Goal: Task Accomplishment & Management: Manage account settings

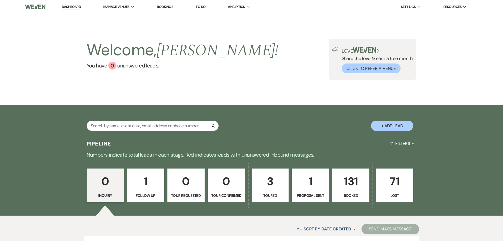
click at [171, 7] on link "Bookings" at bounding box center [165, 6] width 16 height 4
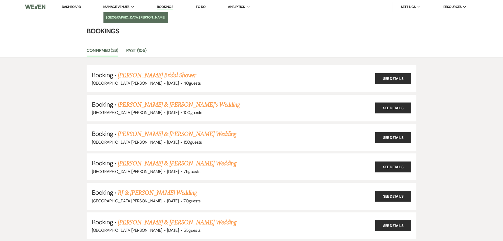
click at [114, 19] on li "[GEOGRAPHIC_DATA][PERSON_NAME]" at bounding box center [135, 17] width 59 height 5
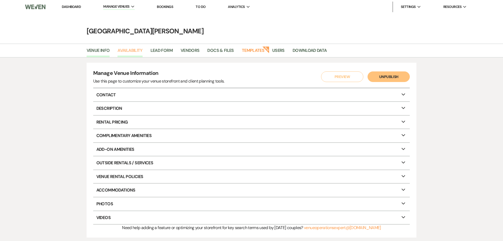
click at [138, 48] on link "Availability" at bounding box center [130, 52] width 25 height 10
select select "3"
select select "2026"
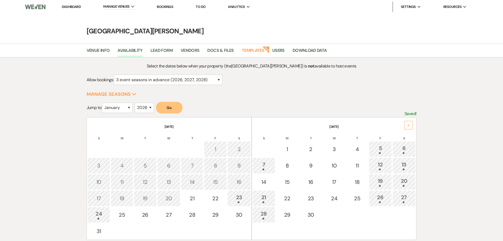
click at [408, 128] on div "Next" at bounding box center [409, 125] width 8 height 8
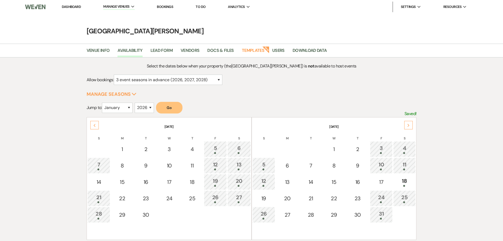
click at [408, 128] on div "Next" at bounding box center [409, 125] width 8 height 8
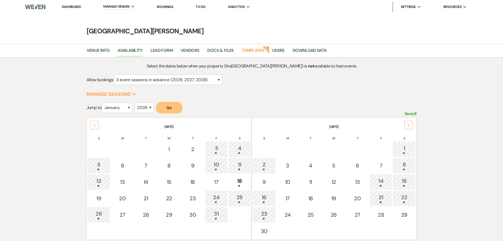
click at [408, 128] on div "Next" at bounding box center [409, 125] width 8 height 8
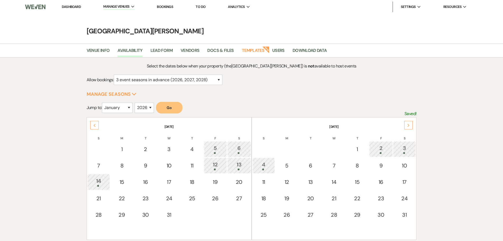
click at [408, 128] on div "Next" at bounding box center [409, 125] width 8 height 8
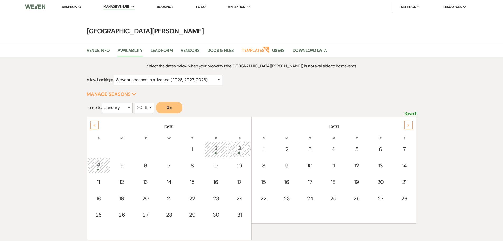
click at [408, 128] on div "Next" at bounding box center [409, 125] width 8 height 8
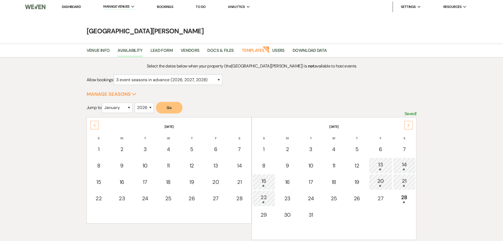
click at [408, 128] on div "Next" at bounding box center [409, 125] width 8 height 8
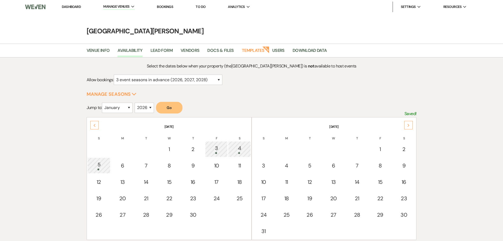
click at [408, 128] on div "Next" at bounding box center [409, 125] width 8 height 8
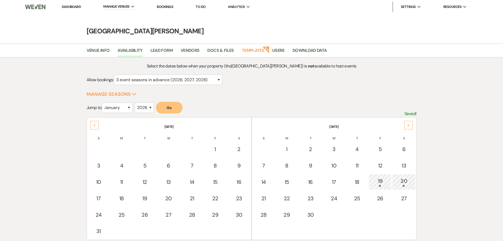
click at [408, 128] on div "Next" at bounding box center [409, 125] width 8 height 8
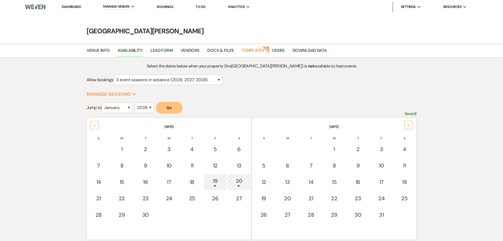
click at [408, 128] on div "Next" at bounding box center [409, 125] width 8 height 8
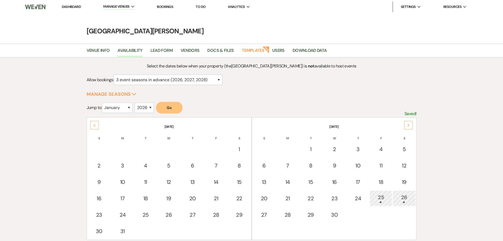
scroll to position [26, 0]
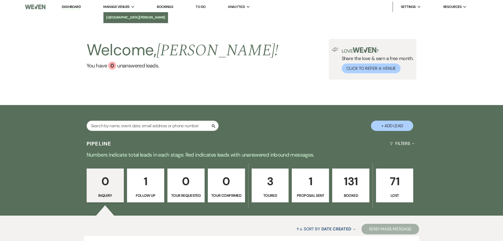
click at [125, 15] on li "[GEOGRAPHIC_DATA][PERSON_NAME]" at bounding box center [135, 17] width 59 height 5
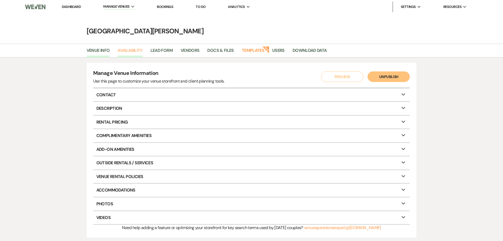
click at [136, 52] on link "Availability" at bounding box center [130, 52] width 25 height 10
select select "3"
select select "2026"
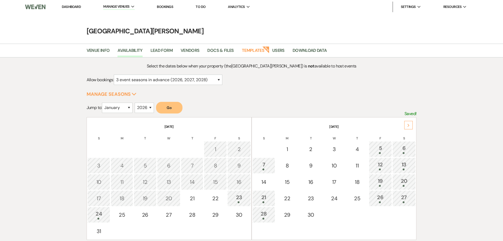
click at [411, 127] on div "Next" at bounding box center [409, 125] width 8 height 8
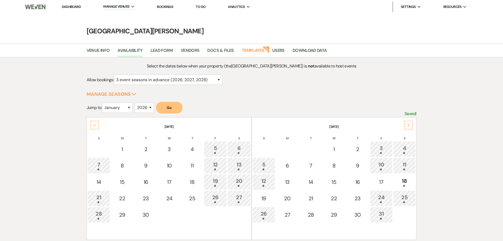
click at [411, 127] on div "Next" at bounding box center [409, 125] width 8 height 8
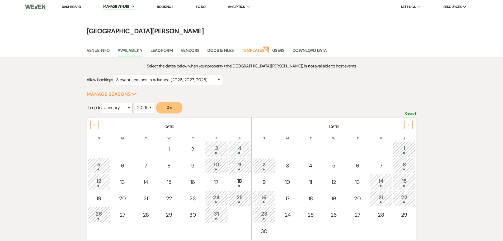
click at [411, 127] on div "Next" at bounding box center [409, 125] width 8 height 8
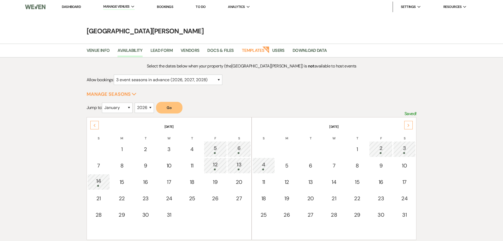
click at [411, 127] on div "Next" at bounding box center [409, 125] width 8 height 8
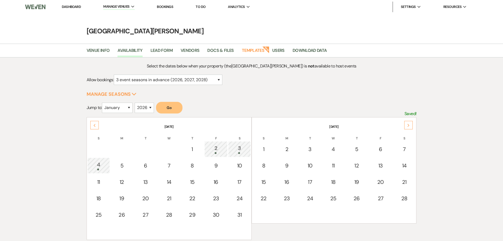
click at [411, 127] on div "Next" at bounding box center [409, 125] width 8 height 8
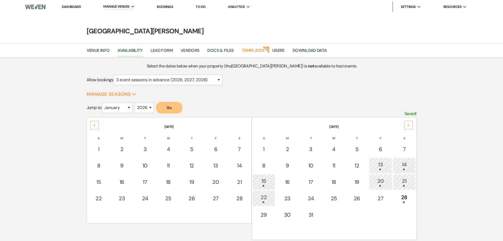
click at [411, 127] on div "Next" at bounding box center [409, 125] width 8 height 8
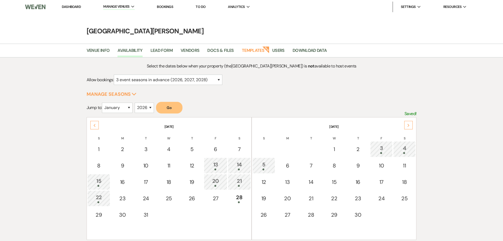
click at [411, 127] on div "Next" at bounding box center [409, 125] width 8 height 8
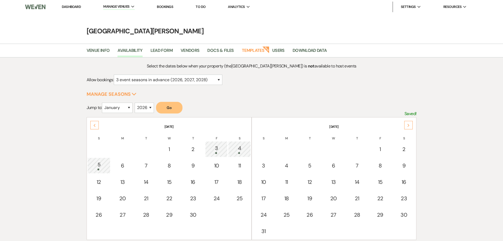
click at [411, 127] on div "Next" at bounding box center [409, 125] width 8 height 8
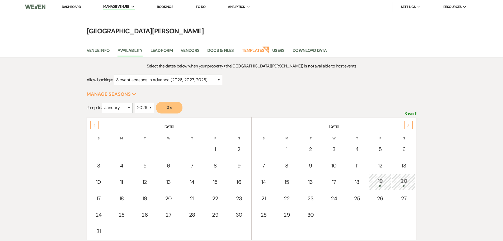
click at [411, 127] on div "Next" at bounding box center [409, 125] width 8 height 8
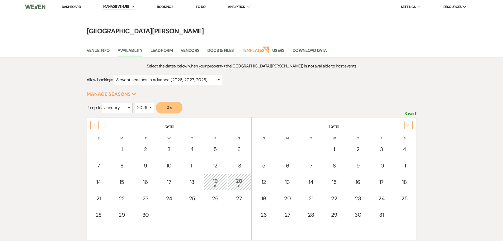
click at [411, 127] on div "Next" at bounding box center [409, 125] width 8 height 8
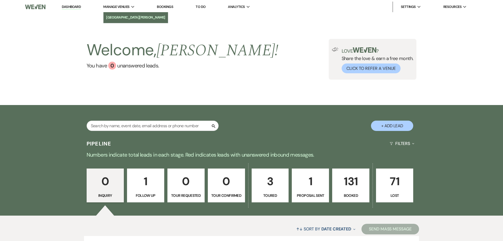
click at [122, 16] on li "[GEOGRAPHIC_DATA][PERSON_NAME]" at bounding box center [135, 17] width 59 height 5
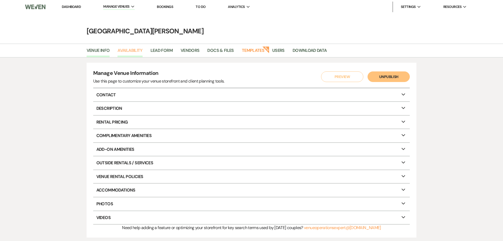
click at [138, 51] on link "Availability" at bounding box center [130, 52] width 25 height 10
select select "3"
select select "2026"
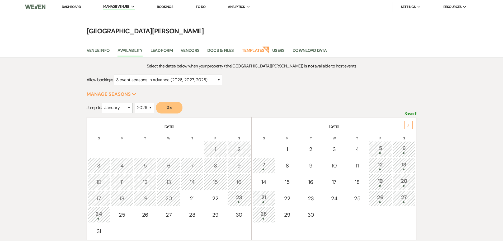
click at [409, 123] on div "Next" at bounding box center [409, 125] width 8 height 8
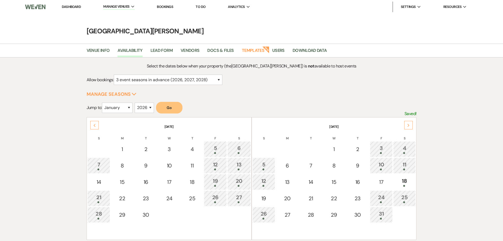
click at [409, 123] on div "Next" at bounding box center [409, 125] width 8 height 8
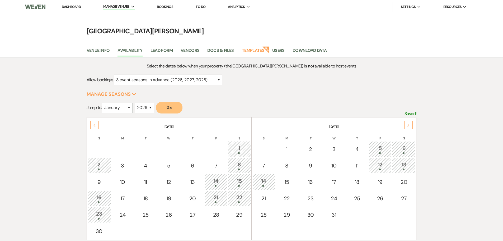
click at [409, 123] on div "Next" at bounding box center [409, 125] width 8 height 8
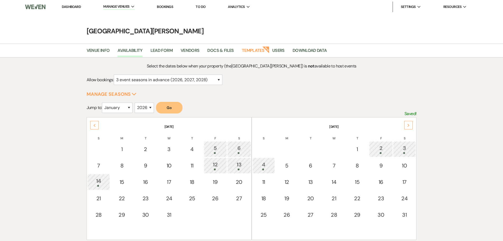
click at [409, 123] on div "Next" at bounding box center [409, 125] width 8 height 8
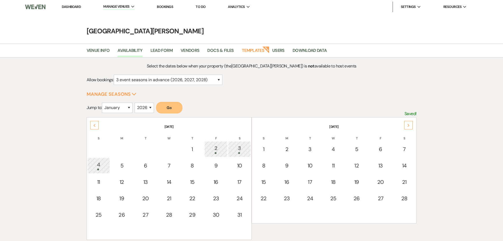
click at [409, 123] on div "Next" at bounding box center [409, 125] width 8 height 8
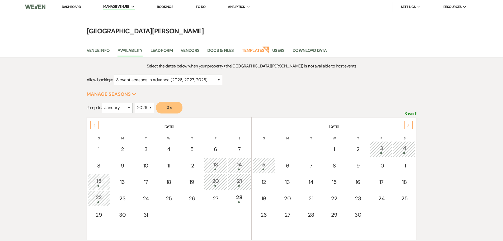
click at [409, 123] on div "Next" at bounding box center [409, 125] width 8 height 8
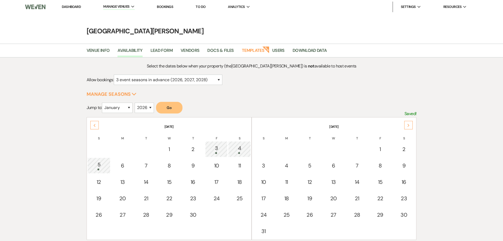
click at [409, 123] on div "Next" at bounding box center [409, 125] width 8 height 8
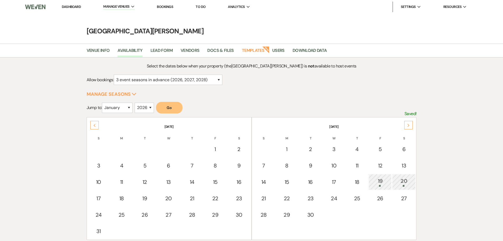
click at [409, 123] on div "Next" at bounding box center [409, 125] width 8 height 8
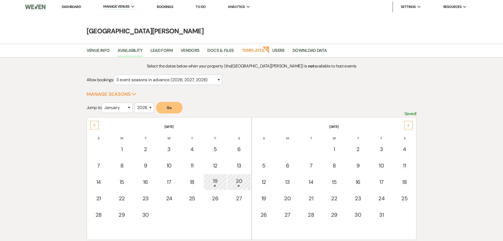
click at [409, 123] on div "Next" at bounding box center [409, 125] width 8 height 8
